Goal: Task Accomplishment & Management: Use online tool/utility

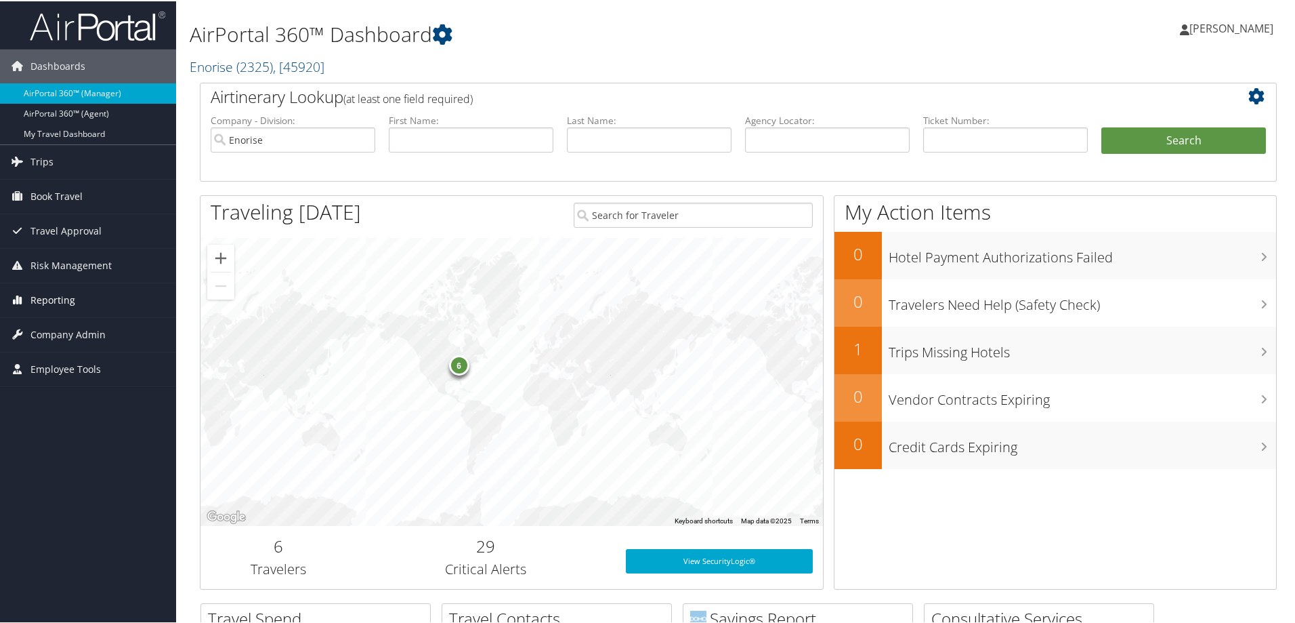
click at [54, 293] on span "Reporting" at bounding box center [52, 299] width 45 height 34
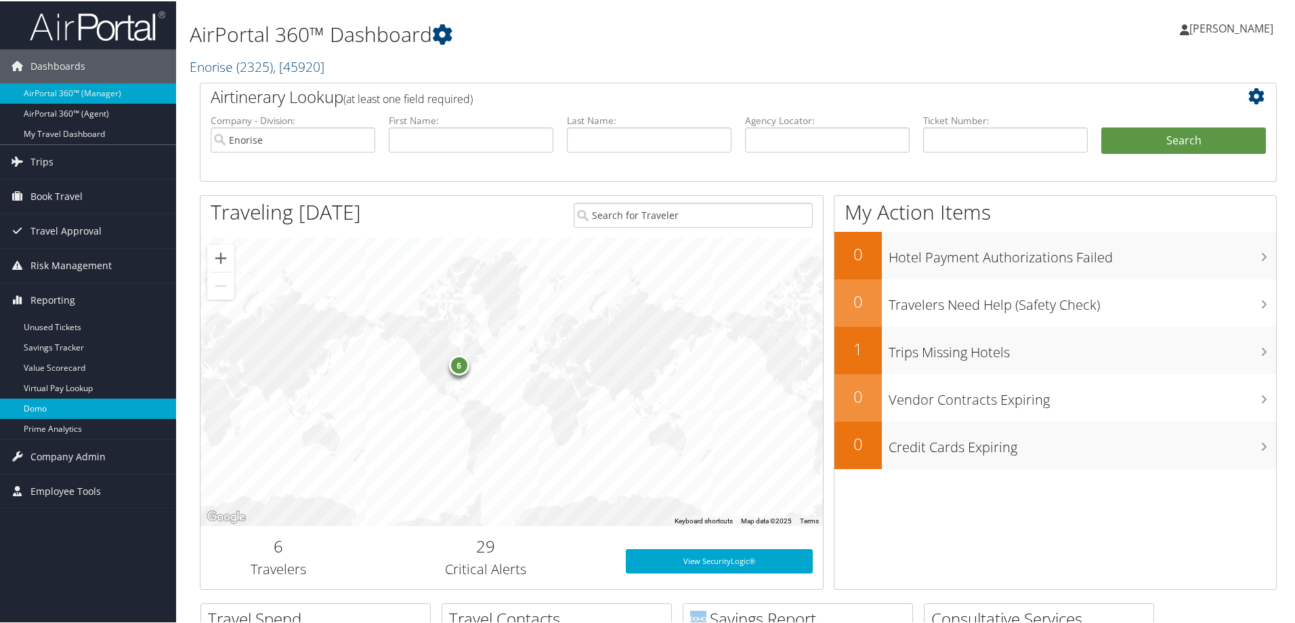
click at [43, 404] on link "Domo" at bounding box center [88, 407] width 176 height 20
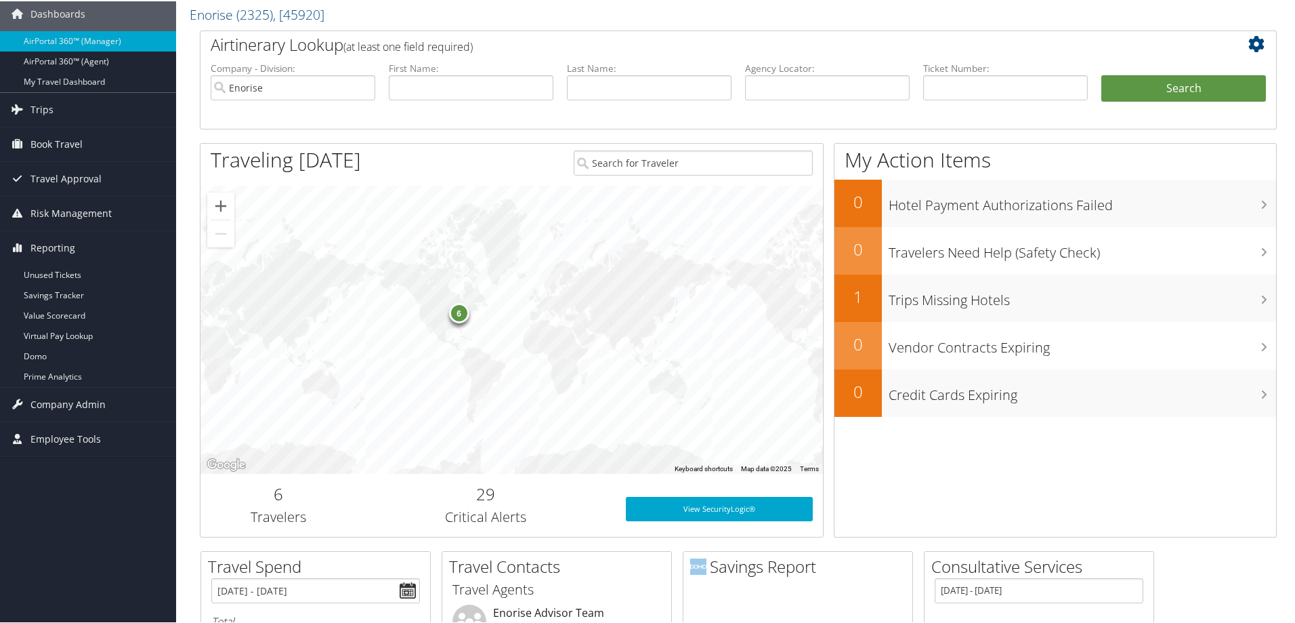
scroll to position [68, 0]
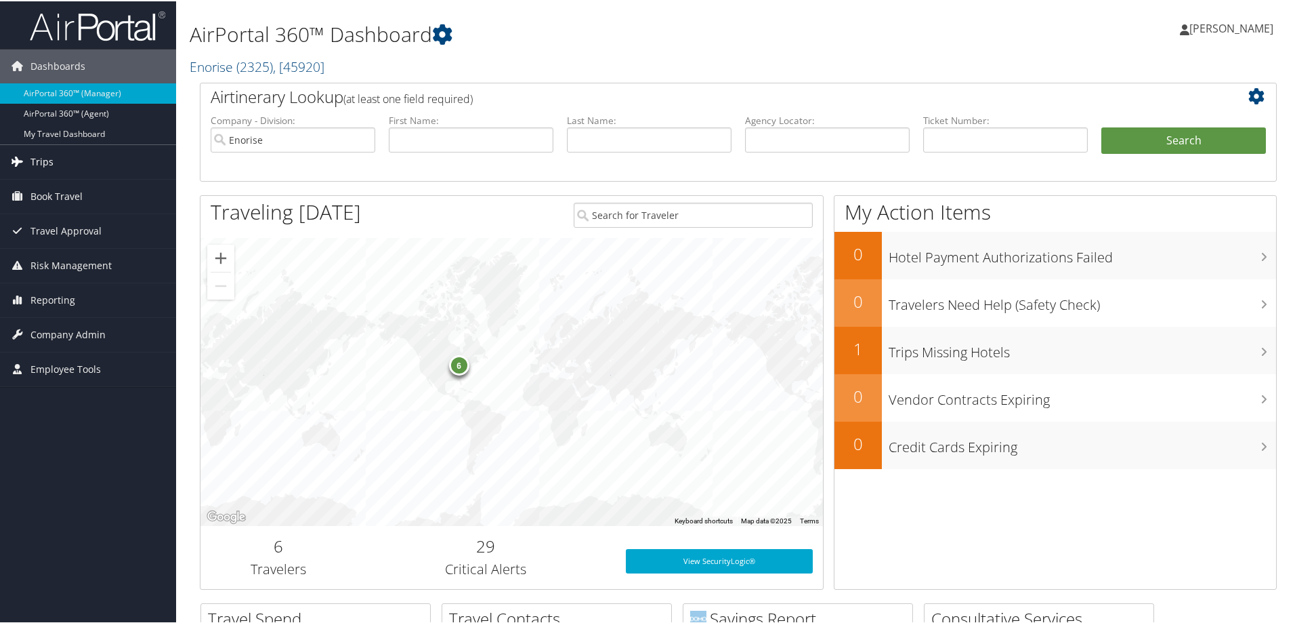
click at [46, 153] on span "Trips" at bounding box center [41, 161] width 23 height 34
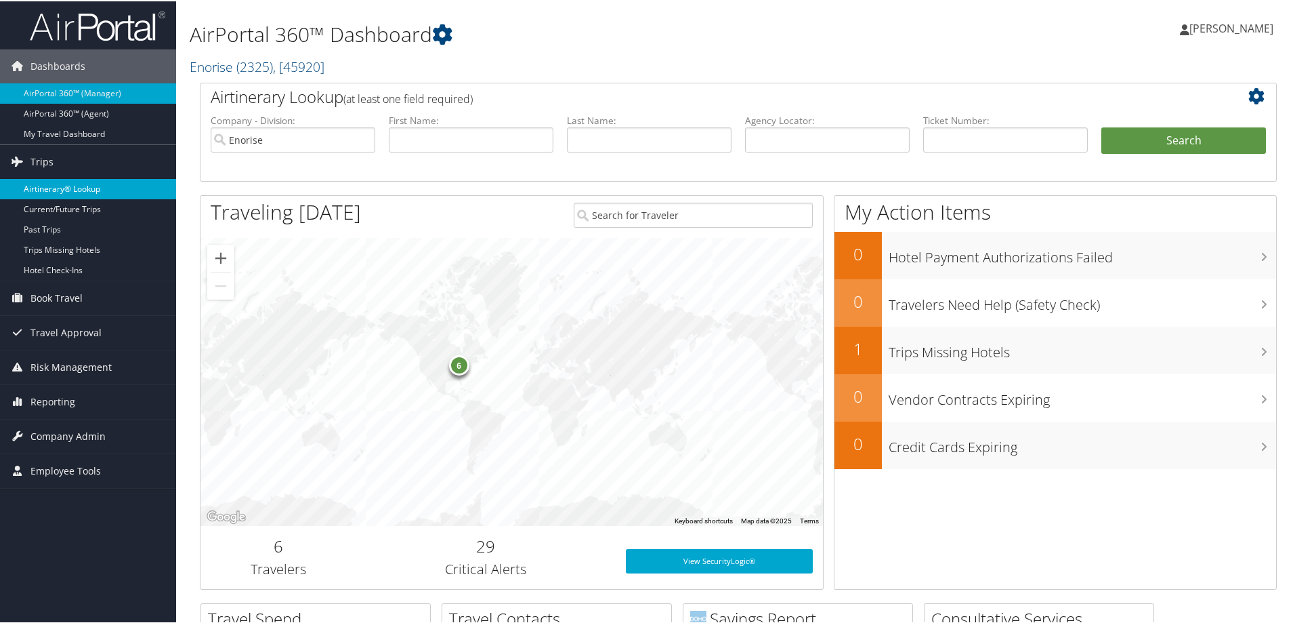
click at [64, 178] on link "Airtinerary® Lookup" at bounding box center [88, 187] width 176 height 20
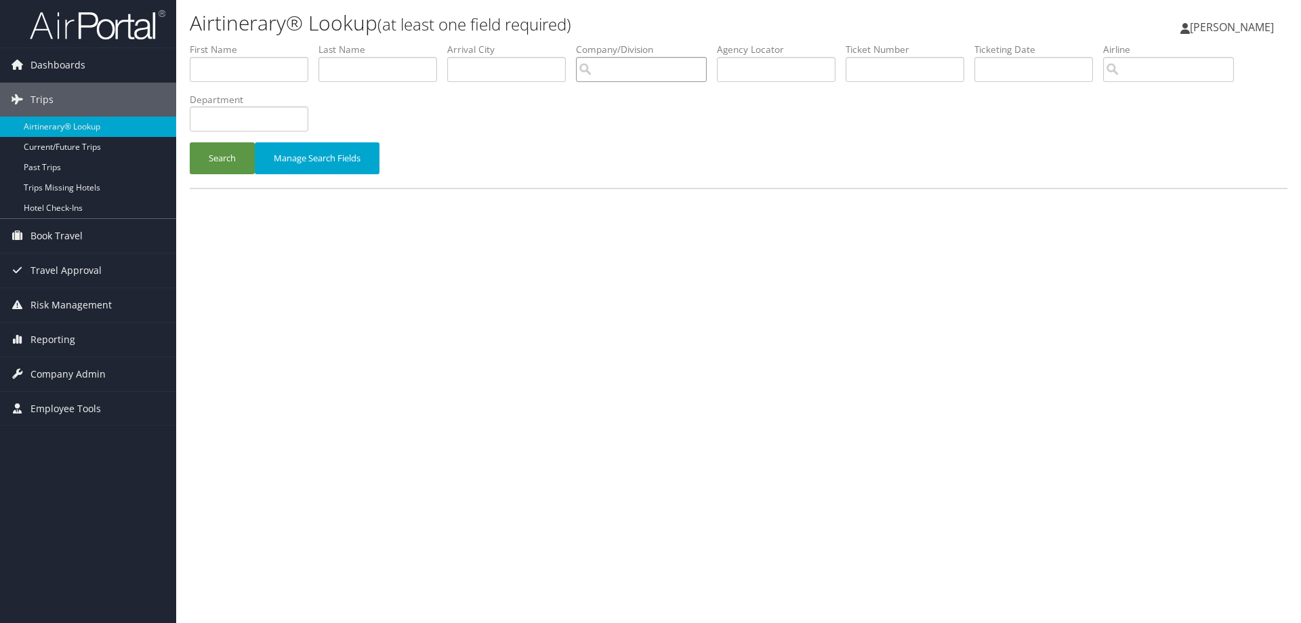
click at [651, 80] on input "search" at bounding box center [641, 69] width 131 height 25
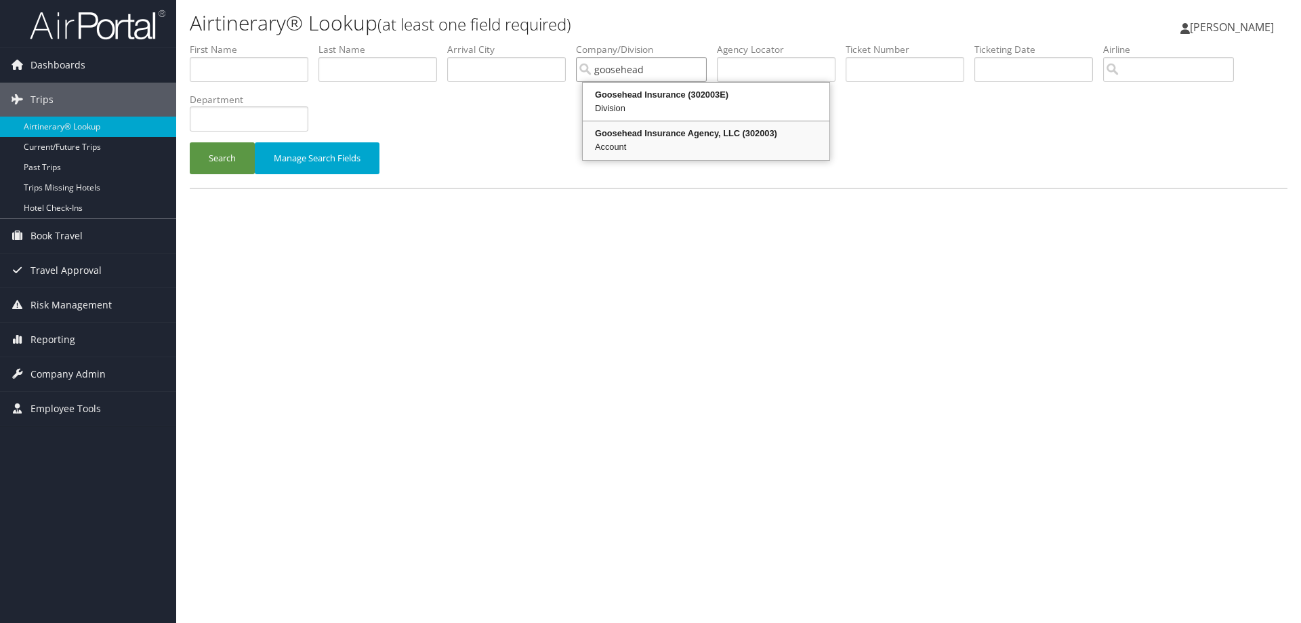
click at [686, 131] on div "Goosehead Insurance Agency, LLC (302003)" at bounding box center [706, 134] width 243 height 14
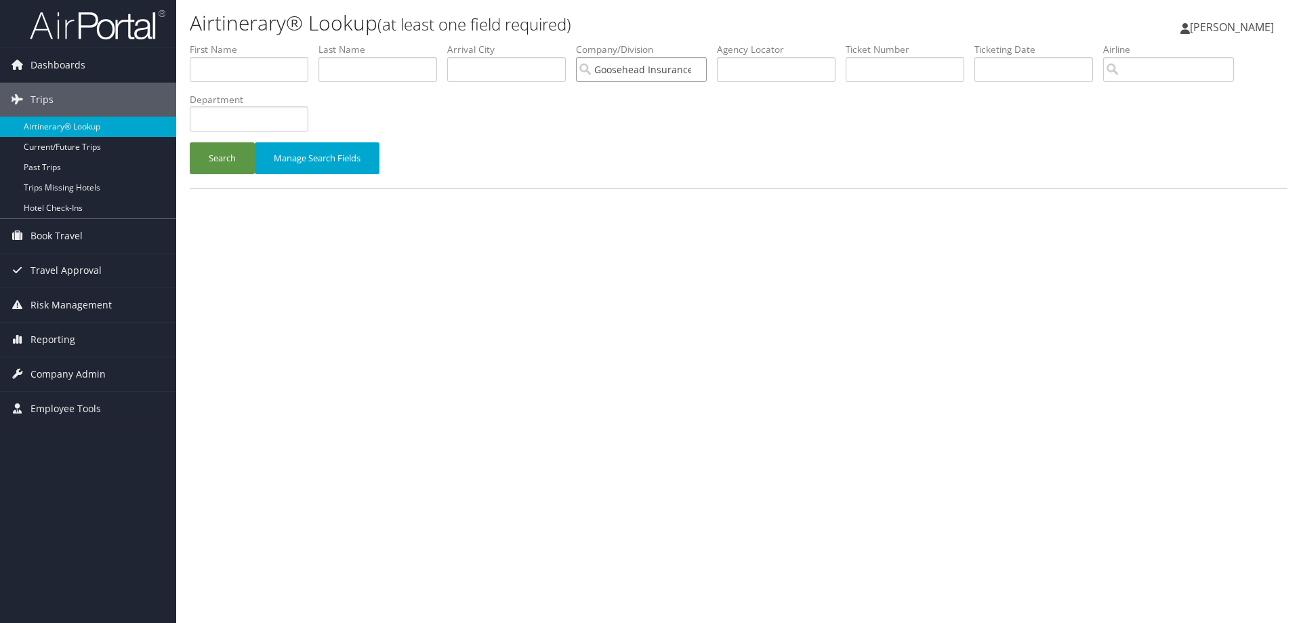
type input "Goosehead Insurance Agency, LLC"
click at [362, 61] on input "text" at bounding box center [377, 69] width 119 height 25
type input "Byrne"
click at [232, 152] on button "Search" at bounding box center [222, 158] width 65 height 32
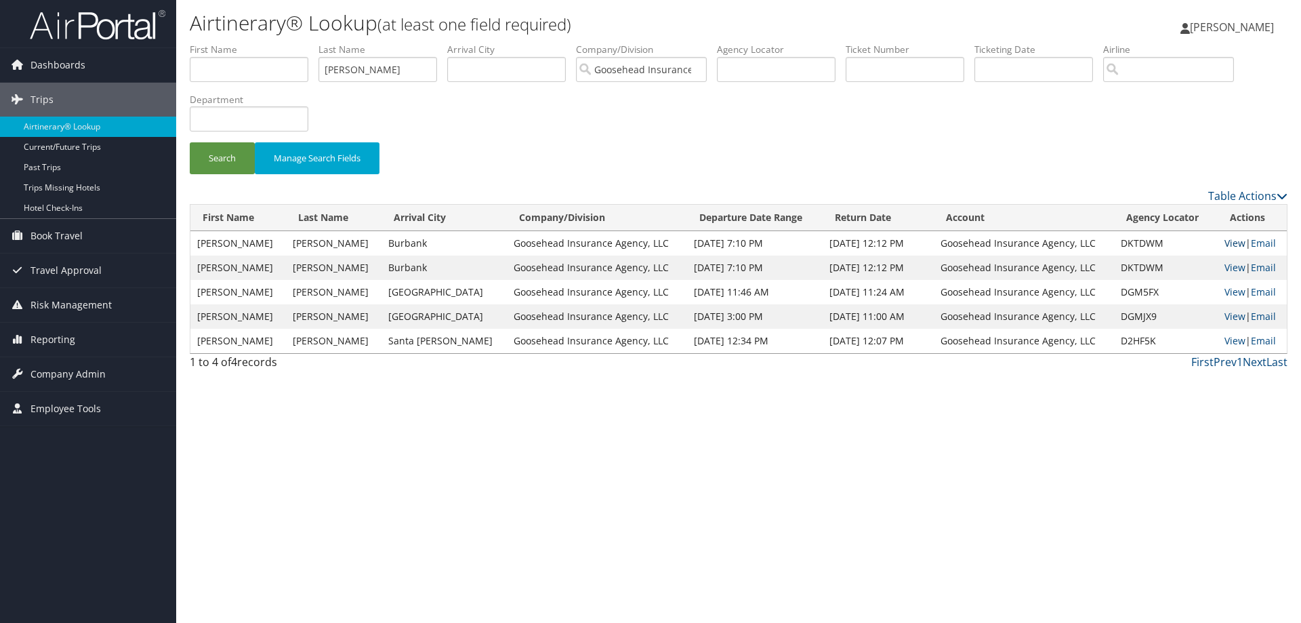
click at [1226, 240] on link "View" at bounding box center [1234, 242] width 21 height 13
click at [1230, 265] on link "View" at bounding box center [1234, 267] width 21 height 13
drag, startPoint x: 385, startPoint y: 66, endPoint x: 275, endPoint y: 66, distance: 109.7
click at [275, 43] on ul "First Name Last Name Byrne Departure City Arrival City Company/Division Goosehe…" at bounding box center [738, 43] width 1097 height 0
click at [734, 58] on input "text" at bounding box center [776, 69] width 119 height 25
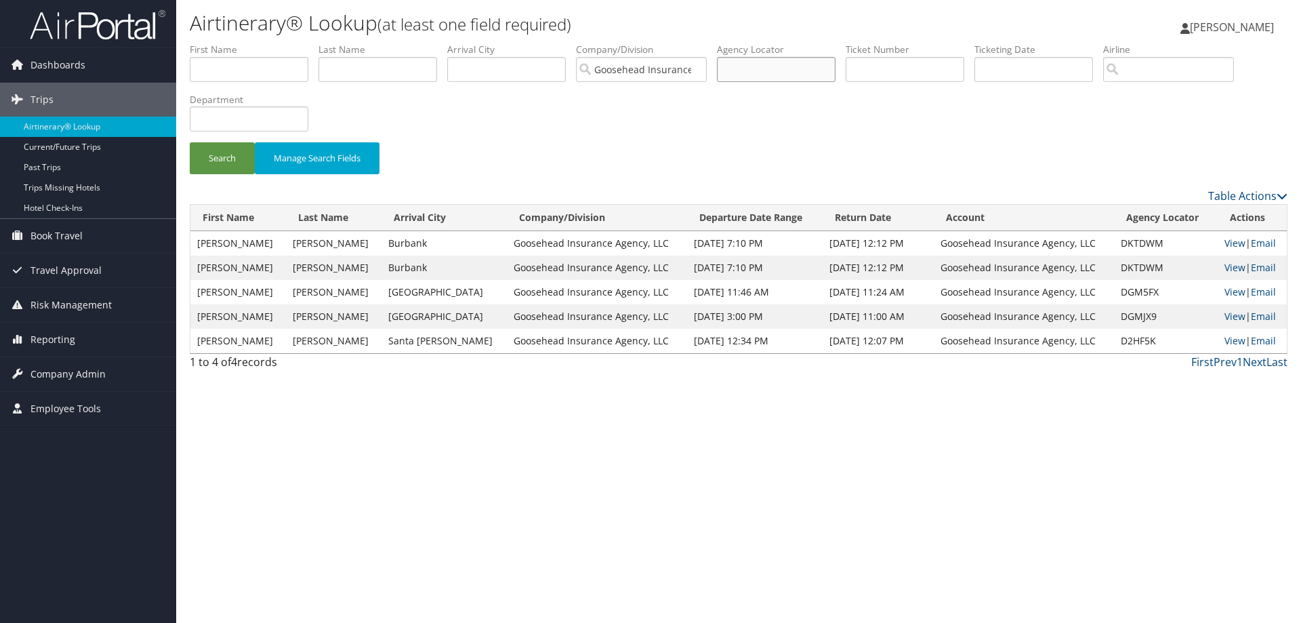
paste input "DKTDWM"
type input "DKTDWM"
click at [212, 160] on button "Search" at bounding box center [222, 158] width 65 height 32
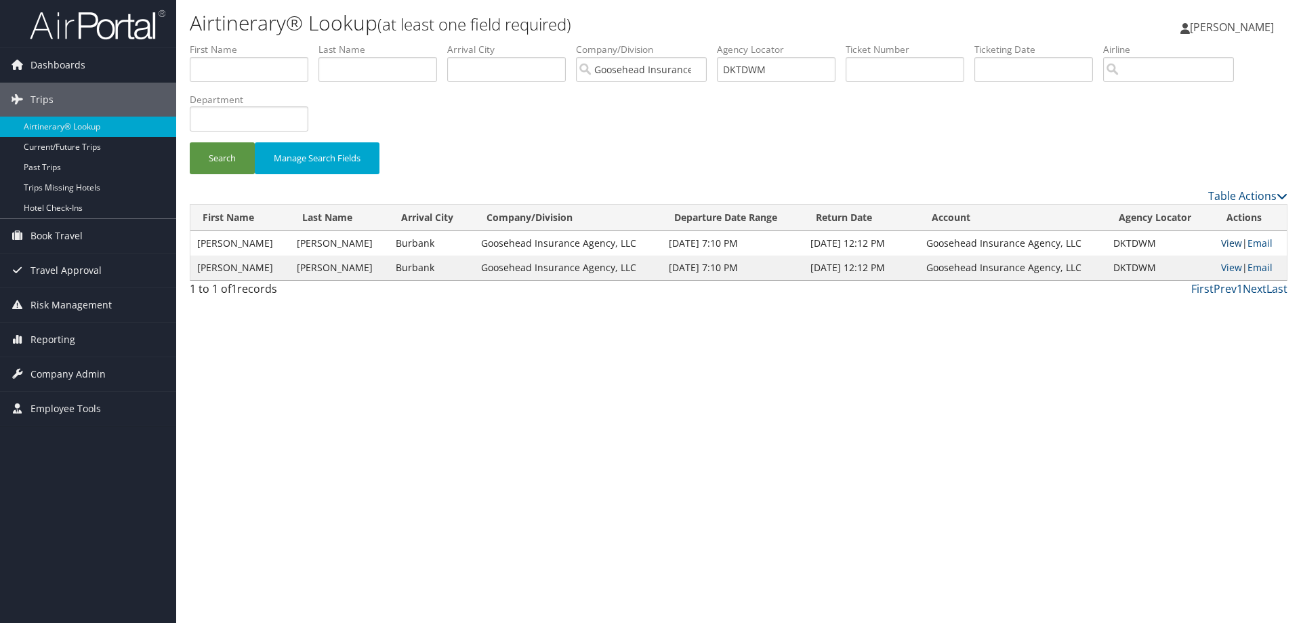
click at [1227, 239] on link "View" at bounding box center [1231, 242] width 21 height 13
click at [1225, 266] on link "View" at bounding box center [1231, 267] width 21 height 13
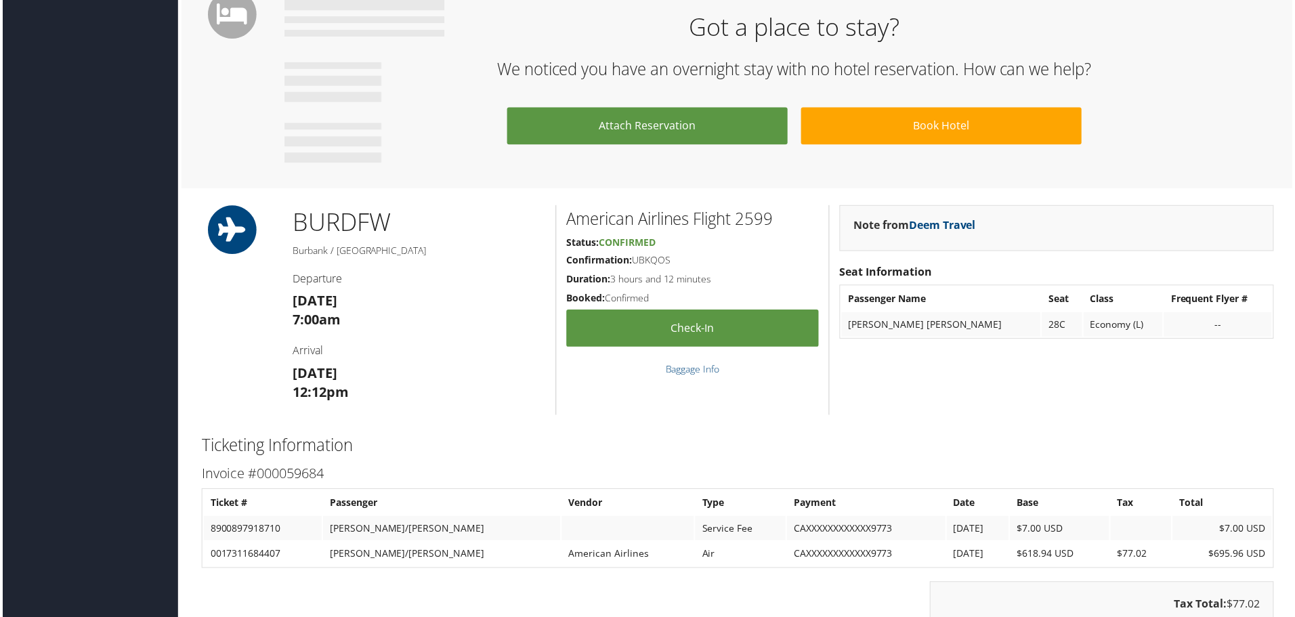
scroll to position [948, 0]
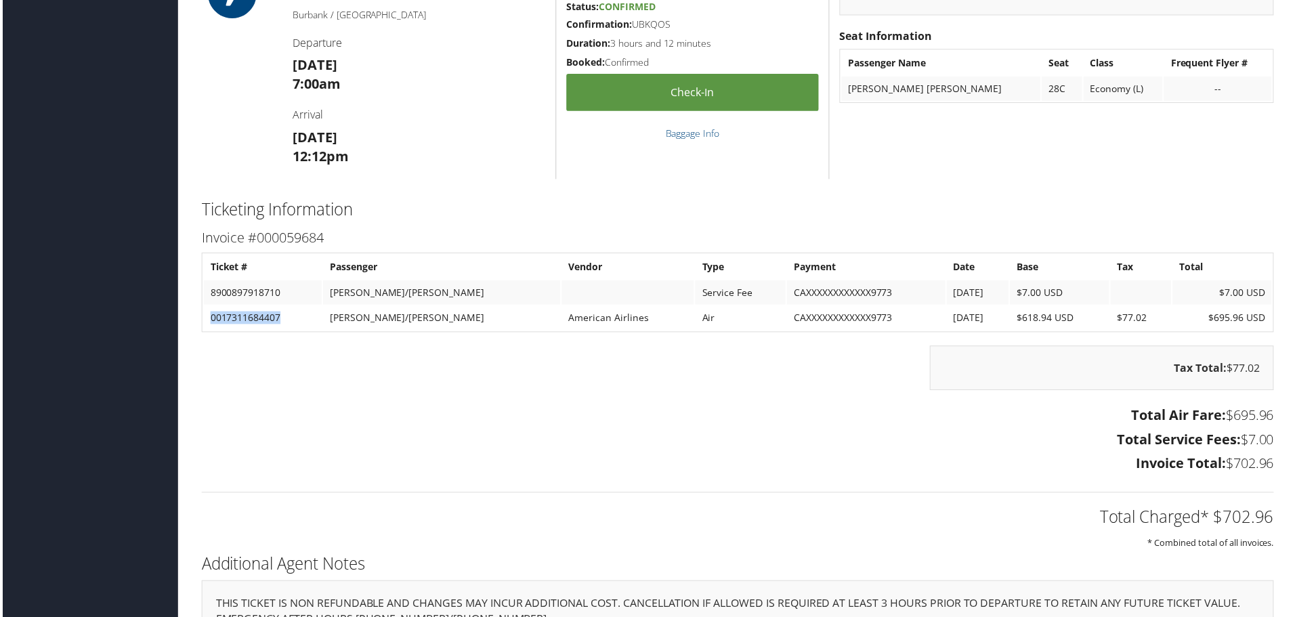
drag, startPoint x: 282, startPoint y: 318, endPoint x: 207, endPoint y: 329, distance: 76.0
click at [207, 329] on td "0017311684407" at bounding box center [261, 320] width 119 height 24
copy td "0017311684407"
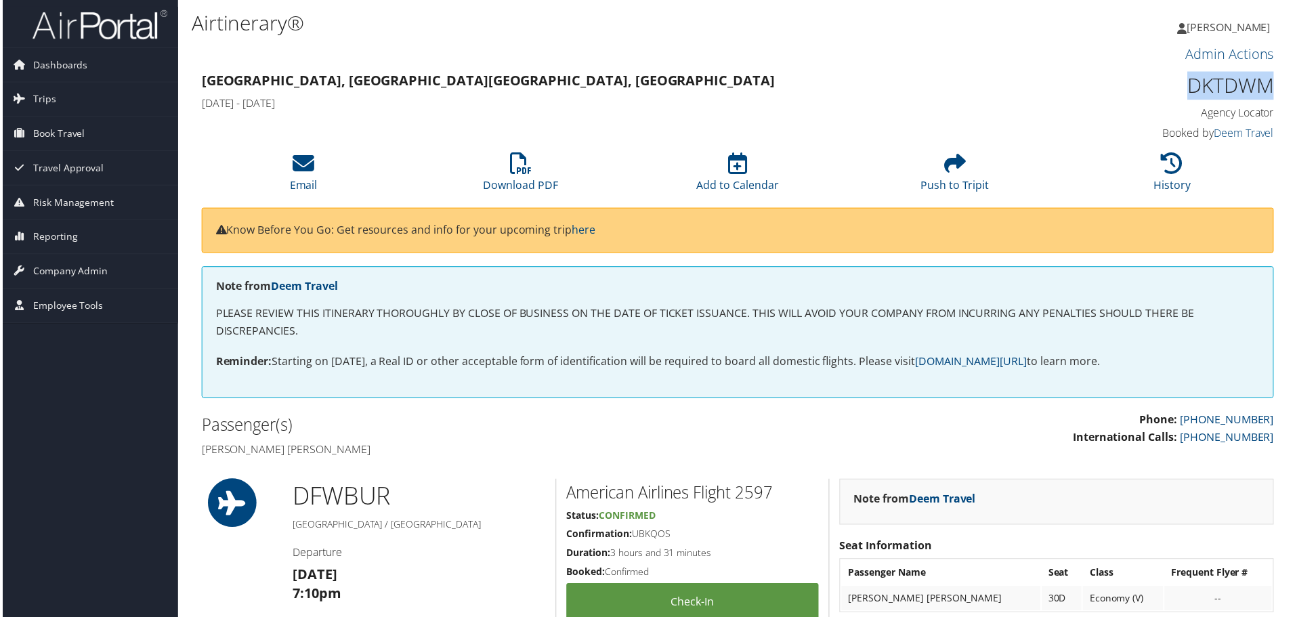
drag, startPoint x: 1182, startPoint y: 87, endPoint x: 1269, endPoint y: 86, distance: 87.4
click at [1269, 86] on h1 "DKTDWM" at bounding box center [1150, 86] width 254 height 28
copy h1 "DKTDWM"
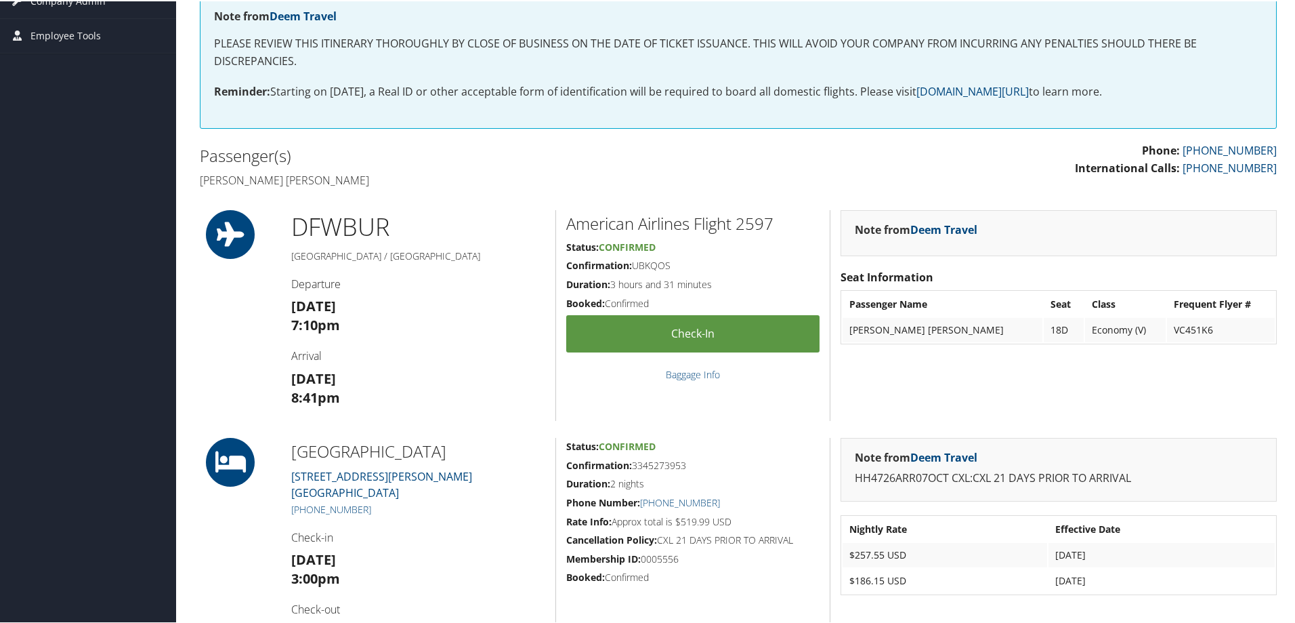
scroll to position [135, 0]
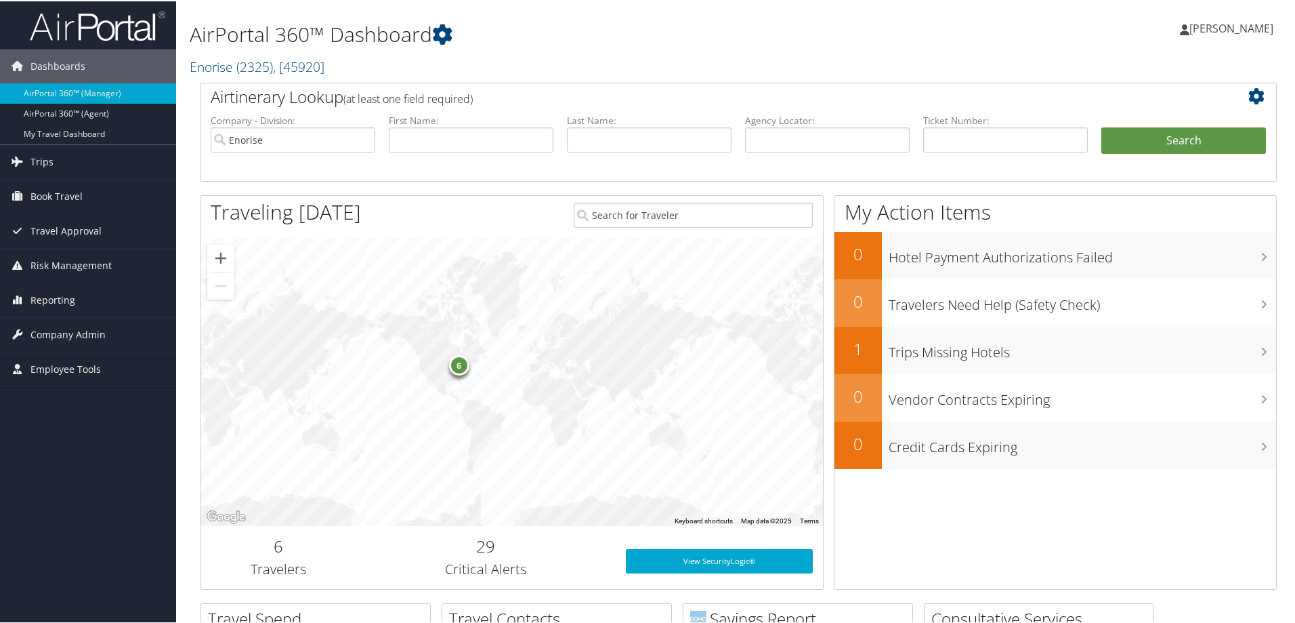
click at [1191, 28] on span "[PERSON_NAME]" at bounding box center [1232, 27] width 84 height 15
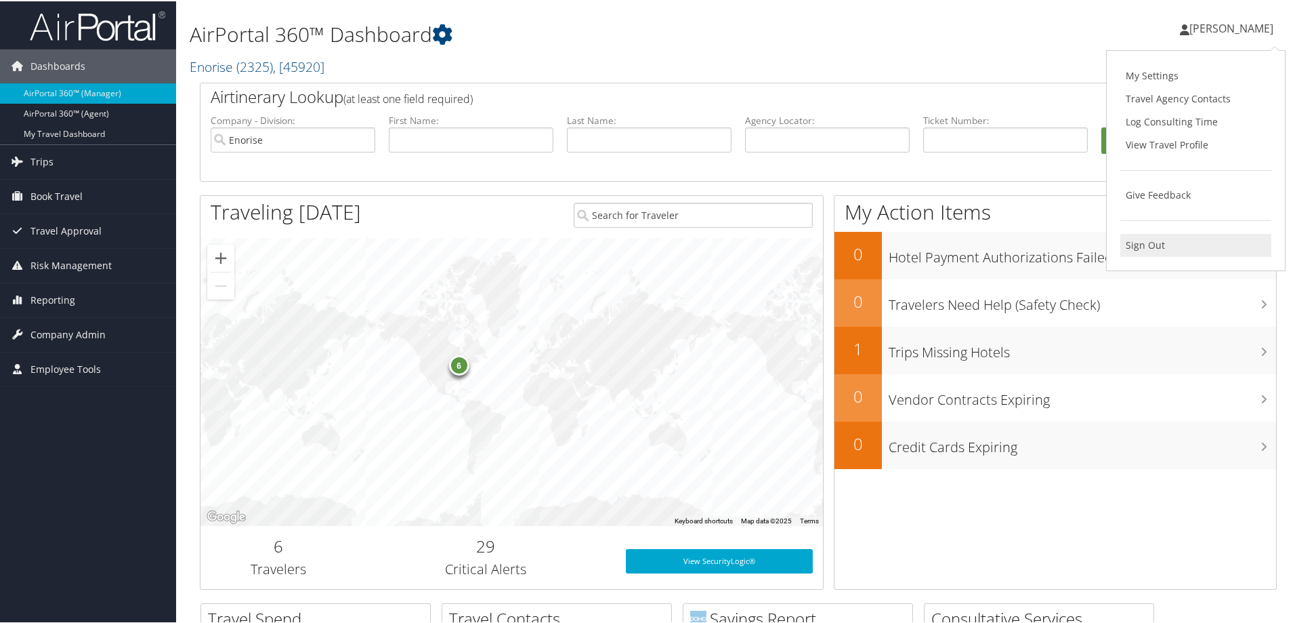
click at [1147, 238] on link "Sign Out" at bounding box center [1195, 243] width 151 height 23
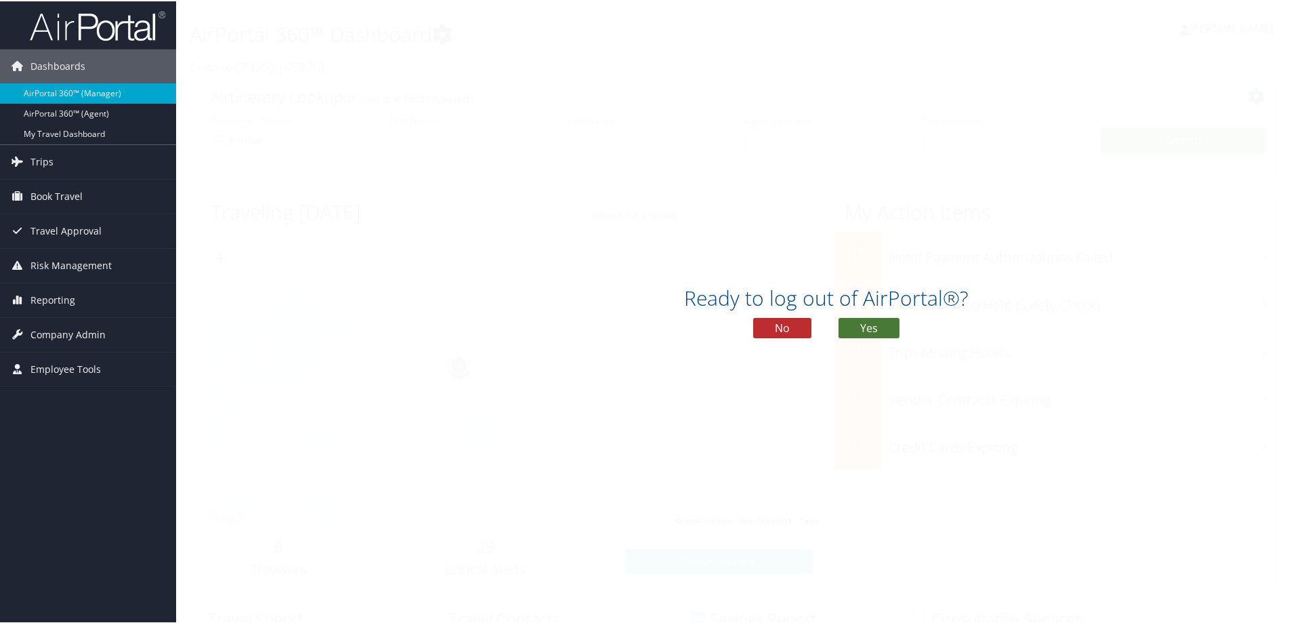
click at [876, 322] on button "Yes" at bounding box center [869, 326] width 61 height 20
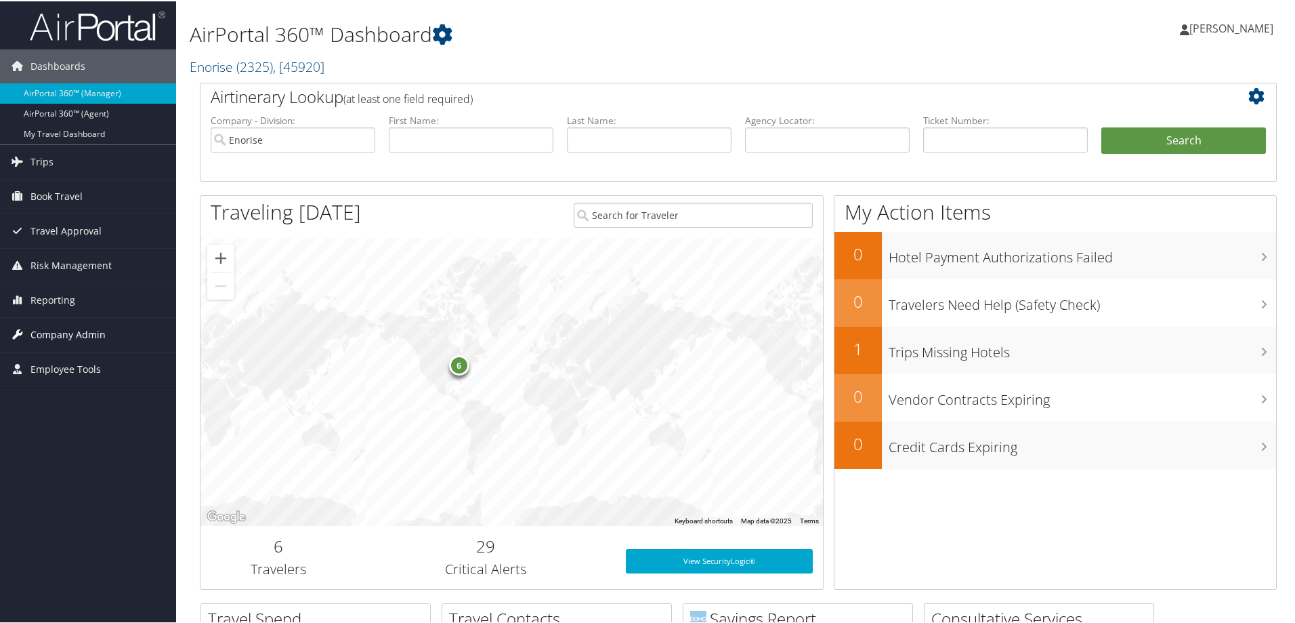
click at [77, 331] on span "Company Admin" at bounding box center [67, 333] width 75 height 34
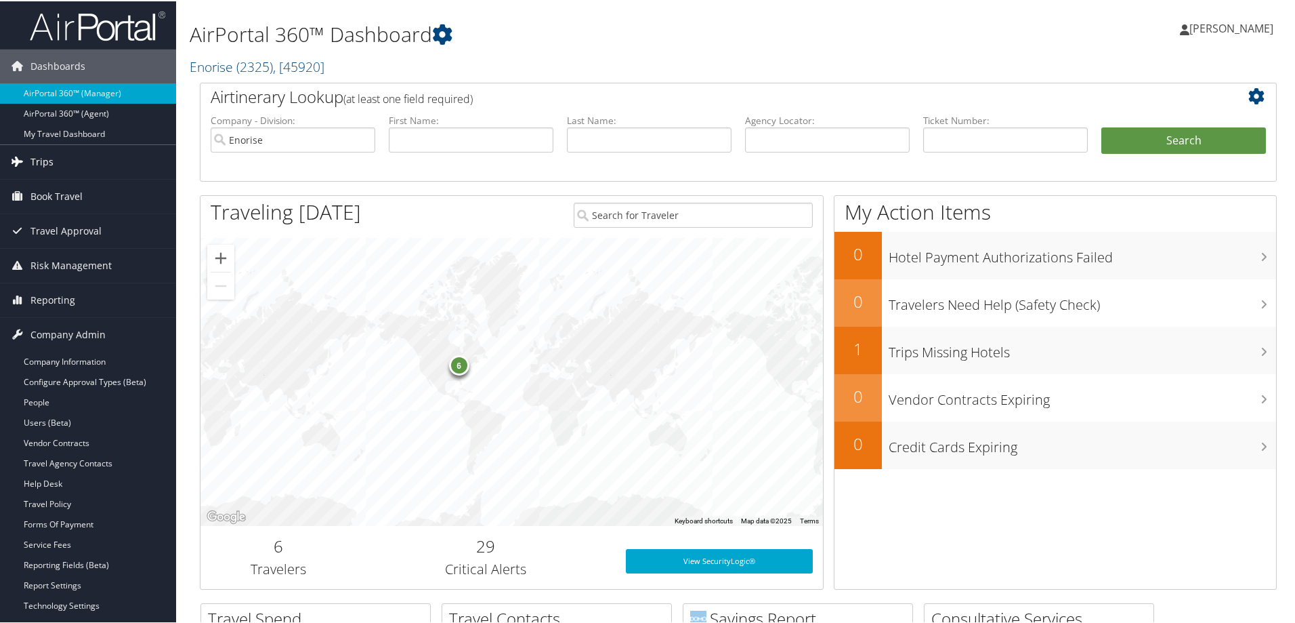
click at [43, 159] on span "Trips" at bounding box center [41, 161] width 23 height 34
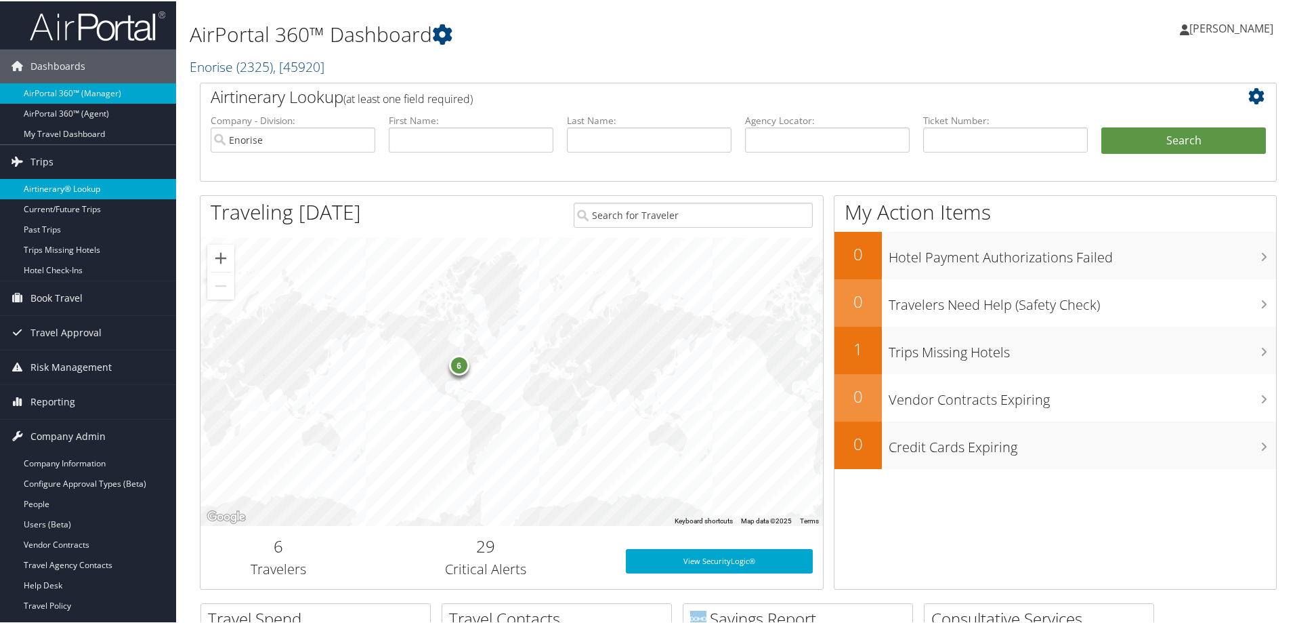
click at [66, 184] on link "Airtinerary® Lookup" at bounding box center [88, 187] width 176 height 20
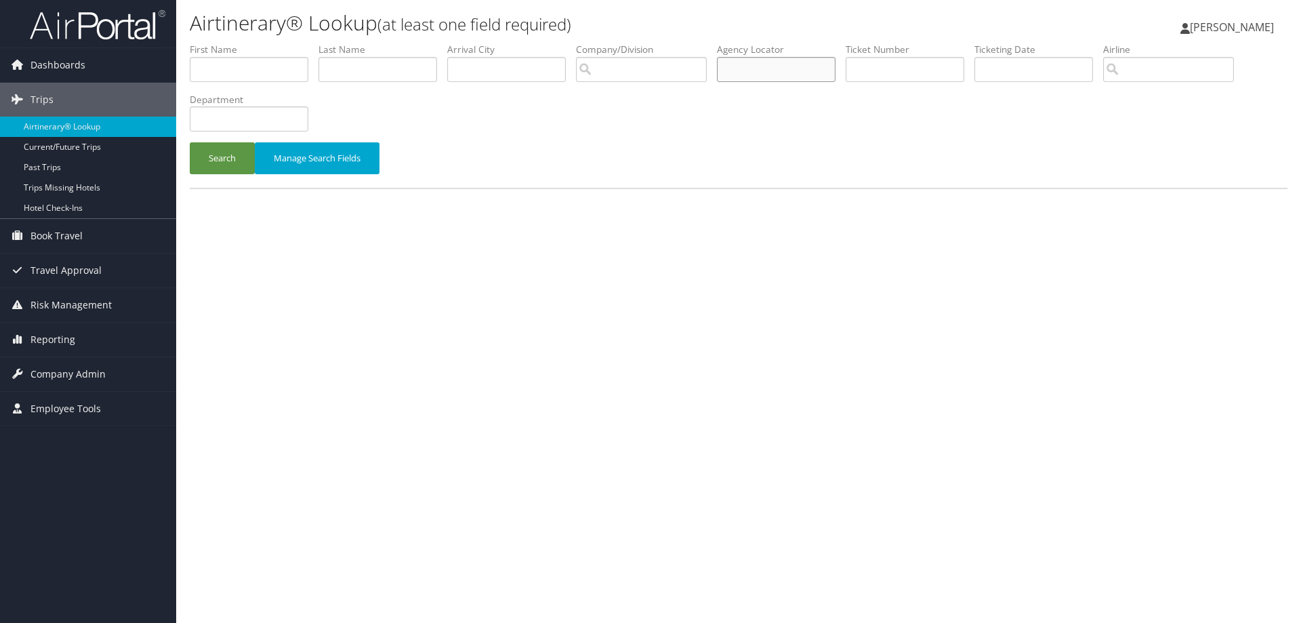
click at [766, 72] on input "text" at bounding box center [776, 69] width 119 height 25
click at [777, 66] on input "text" at bounding box center [776, 69] width 119 height 25
paste input "DKTDWM"
type input "DKTDWM"
click at [213, 157] on button "Search" at bounding box center [222, 158] width 65 height 32
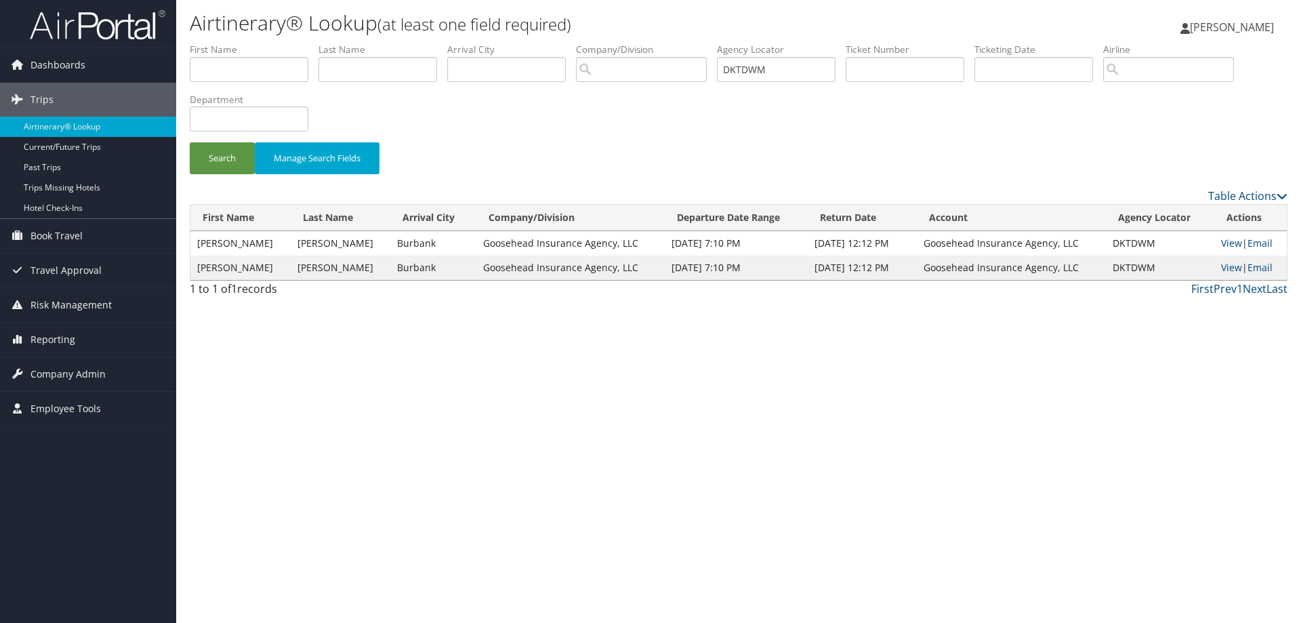
click at [1237, 268] on td "View | Email" at bounding box center [1250, 267] width 72 height 24
click at [1225, 268] on link "View" at bounding box center [1231, 267] width 21 height 13
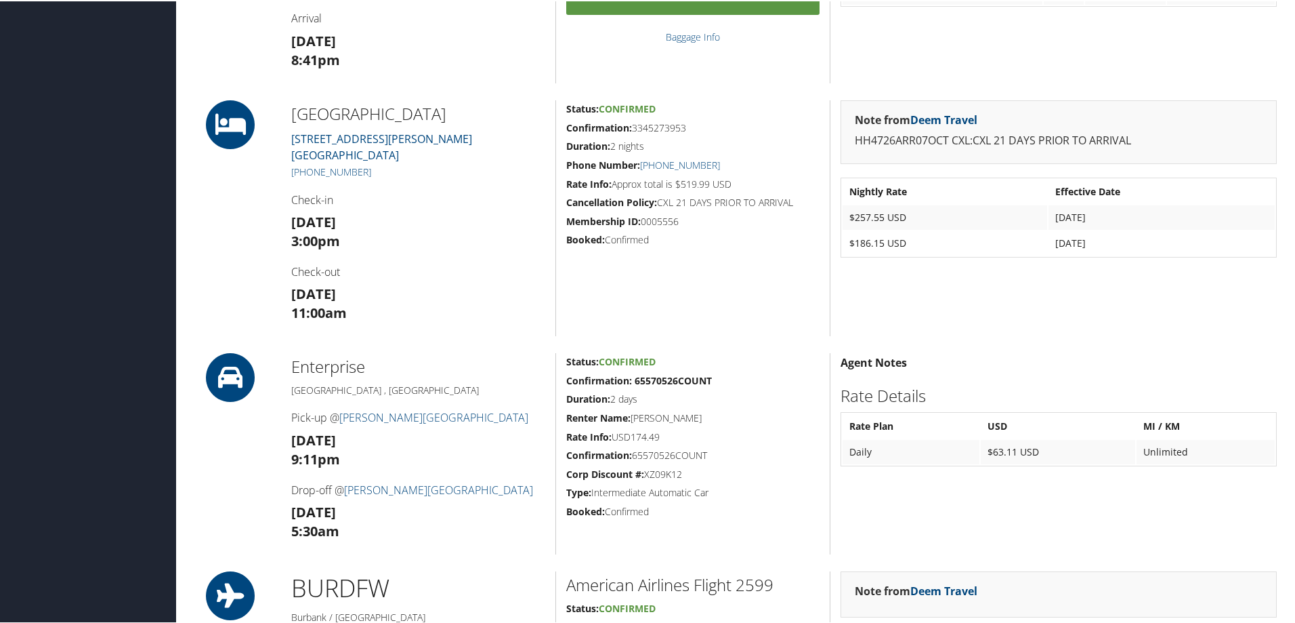
scroll to position [135, 0]
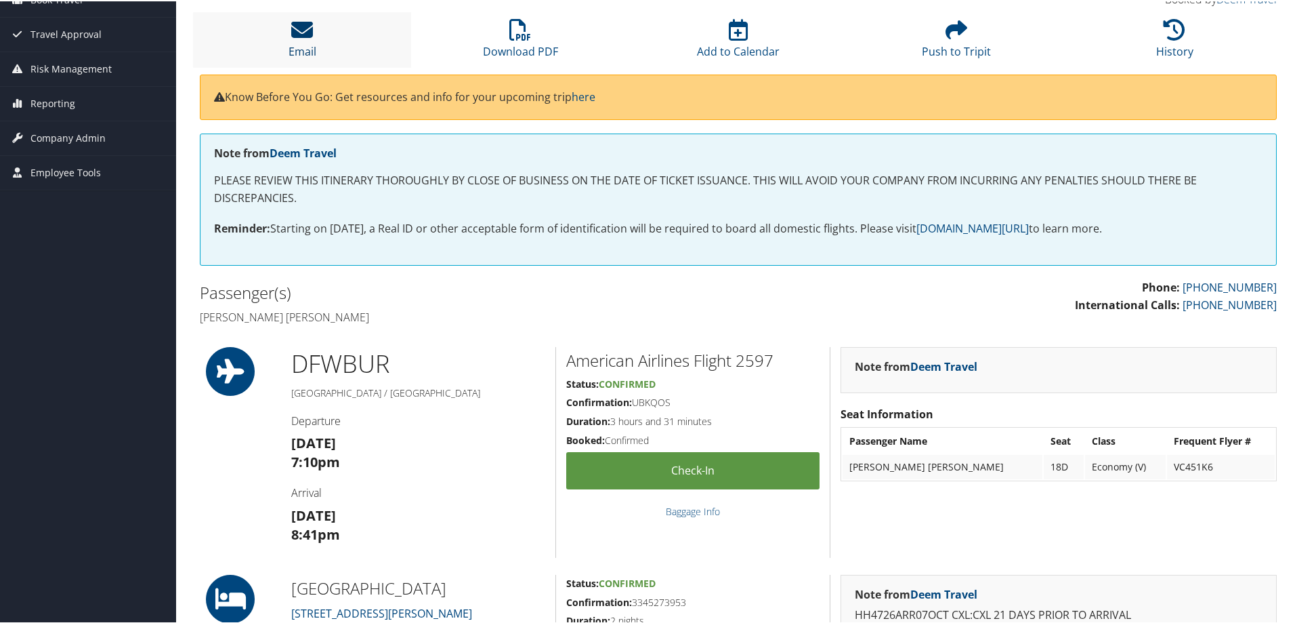
click at [301, 28] on icon at bounding box center [302, 29] width 22 height 22
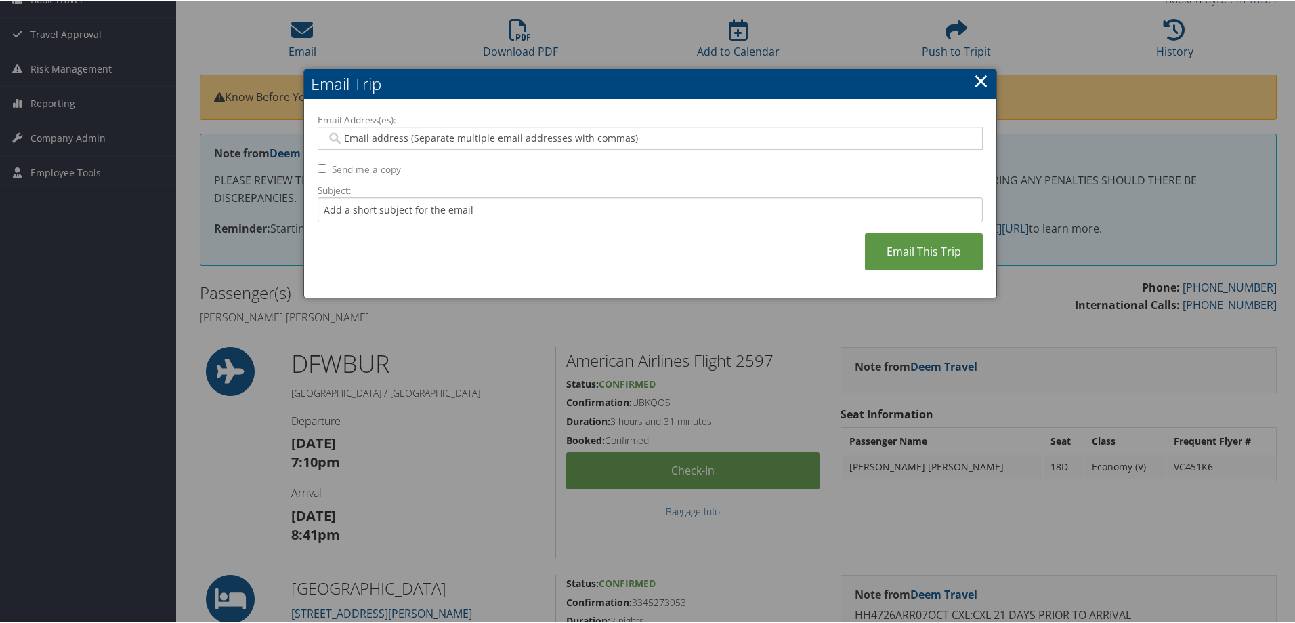
click at [370, 133] on input "Email Address(es):" at bounding box center [650, 137] width 647 height 14
paste input "Sean.byrne@goosehead.com"
type input "Sean.byrne@goosehead.com"
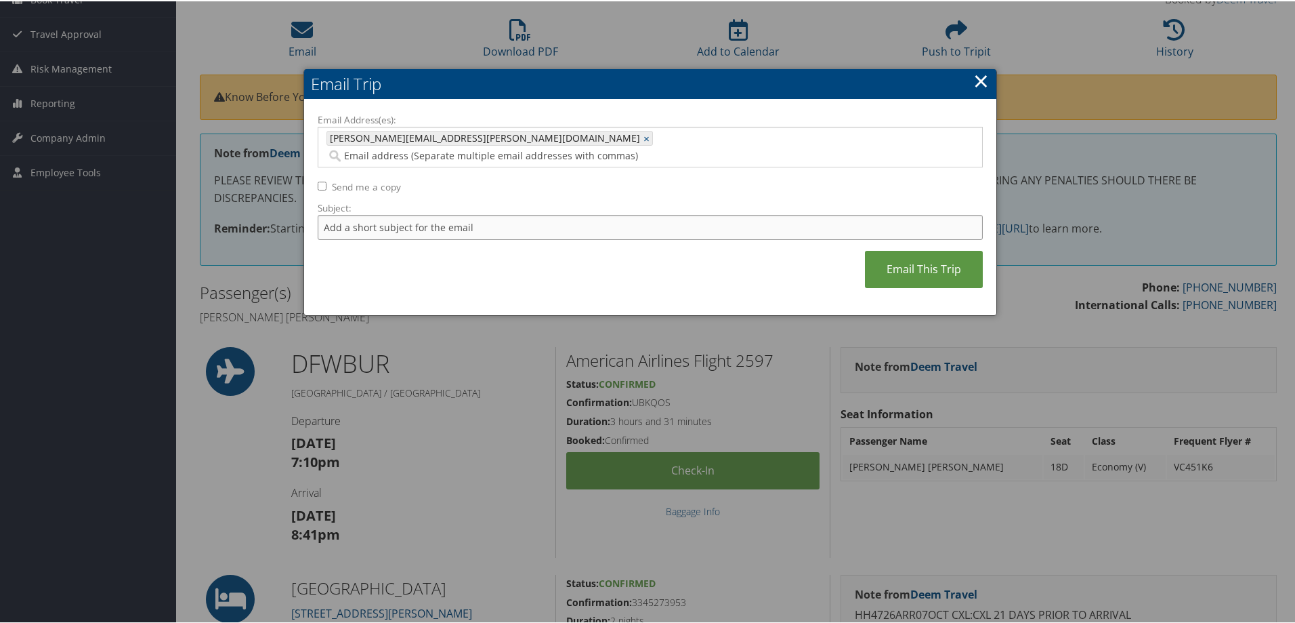
click at [373, 213] on input "Subject:" at bounding box center [650, 225] width 665 height 25
type input "Sean Byrne Trip to Burbank"
click at [906, 249] on link "Email This Trip" at bounding box center [924, 267] width 118 height 37
